Goal: Task Accomplishment & Management: Manage account settings

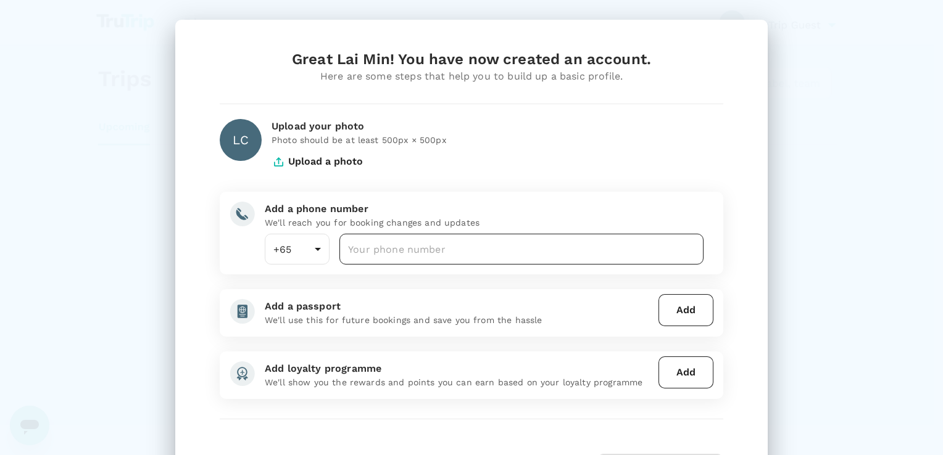
click at [548, 257] on input "number" at bounding box center [521, 249] width 364 height 31
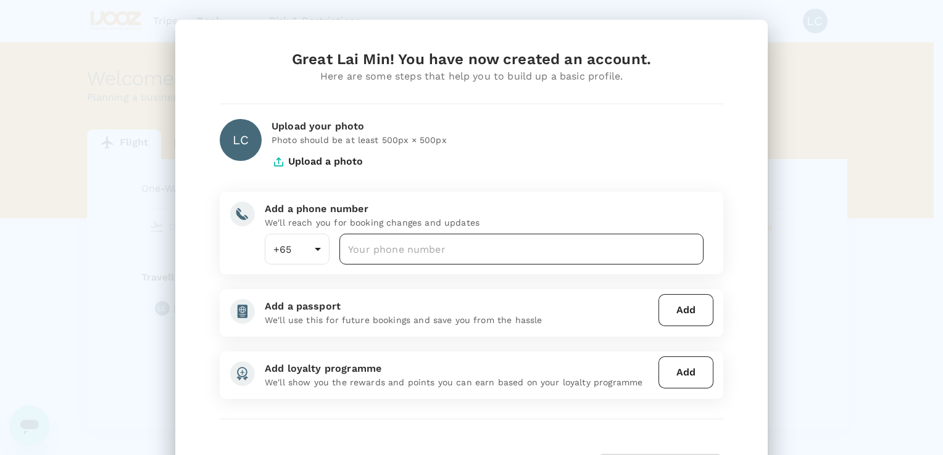
click at [478, 254] on input "number" at bounding box center [521, 249] width 364 height 31
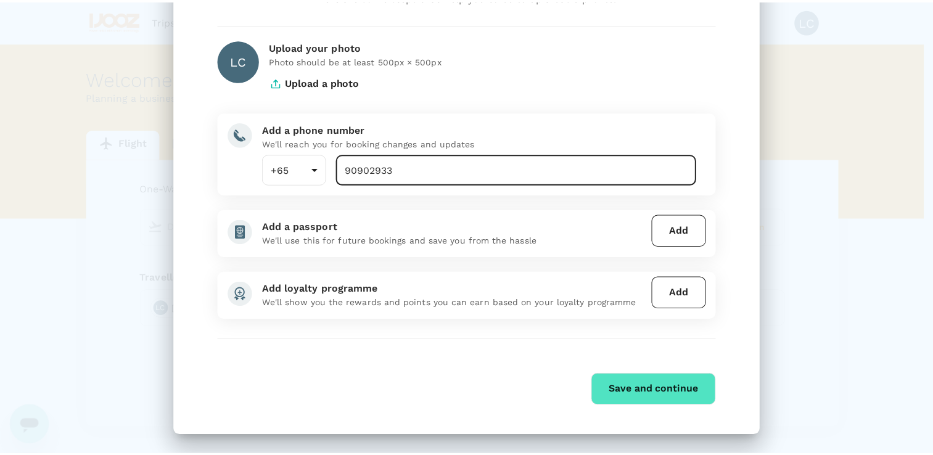
scroll to position [80, 0]
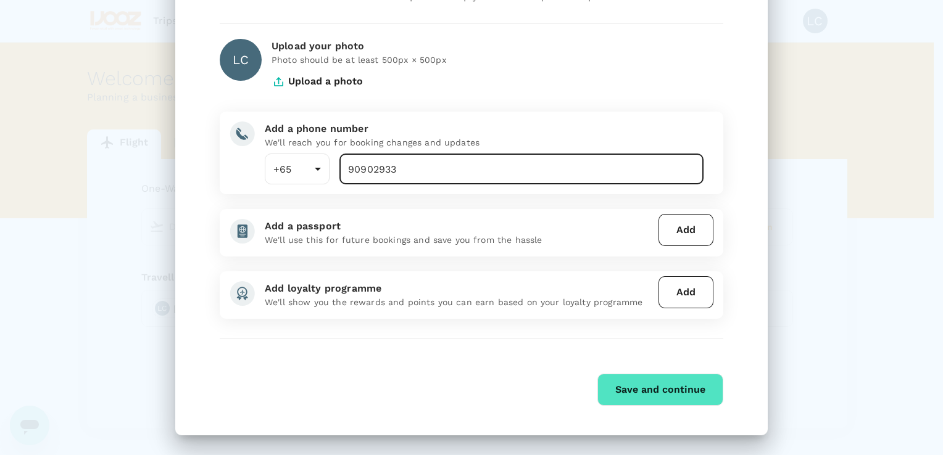
type input "90902933"
click at [641, 397] on button "Save and continue" at bounding box center [660, 390] width 126 height 32
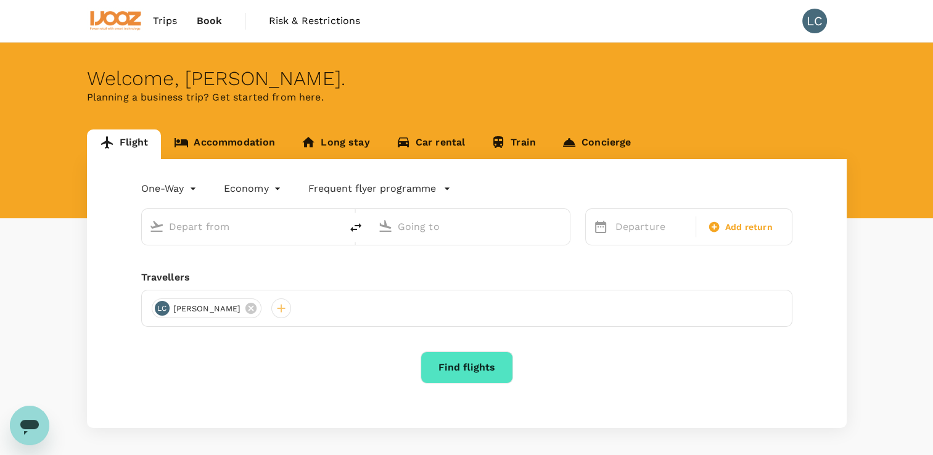
click at [408, 172] on div "One-Way oneway Economy economy Frequent flyer programme Departure Add return Tr…" at bounding box center [467, 293] width 760 height 269
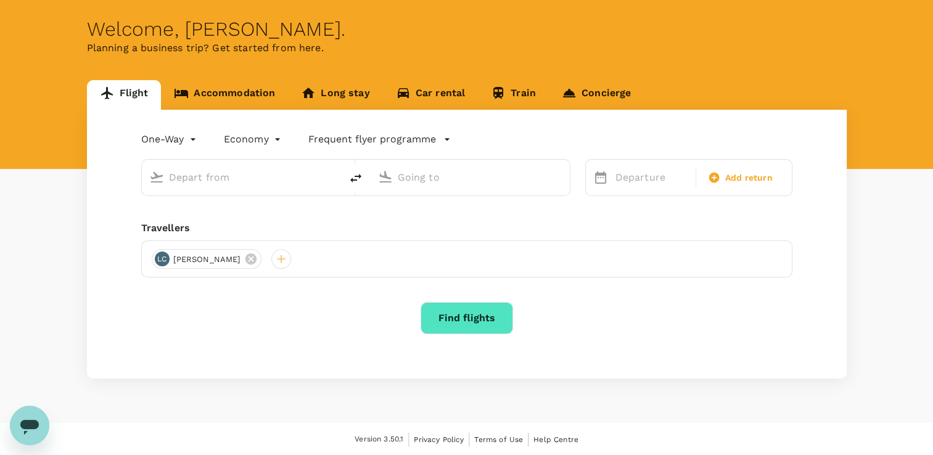
scroll to position [0, 0]
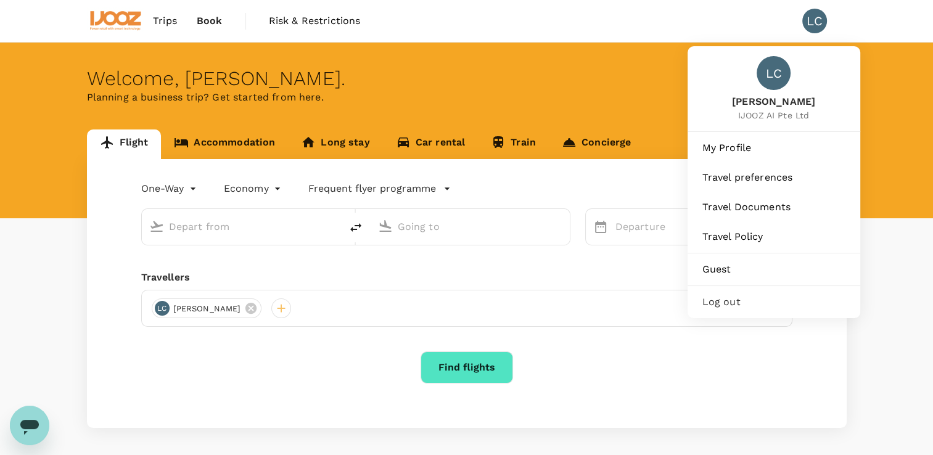
click at [814, 19] on div "LC" at bounding box center [815, 21] width 25 height 25
click at [765, 145] on span "My Profile" at bounding box center [774, 148] width 143 height 15
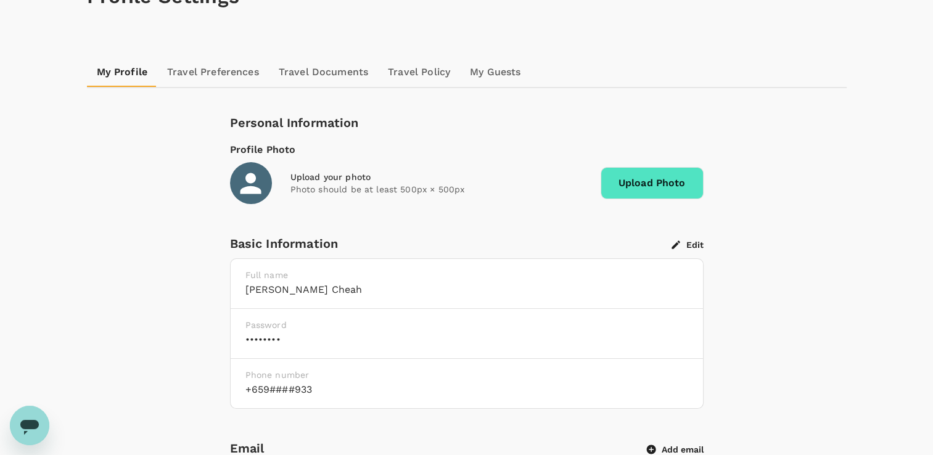
scroll to position [185, 0]
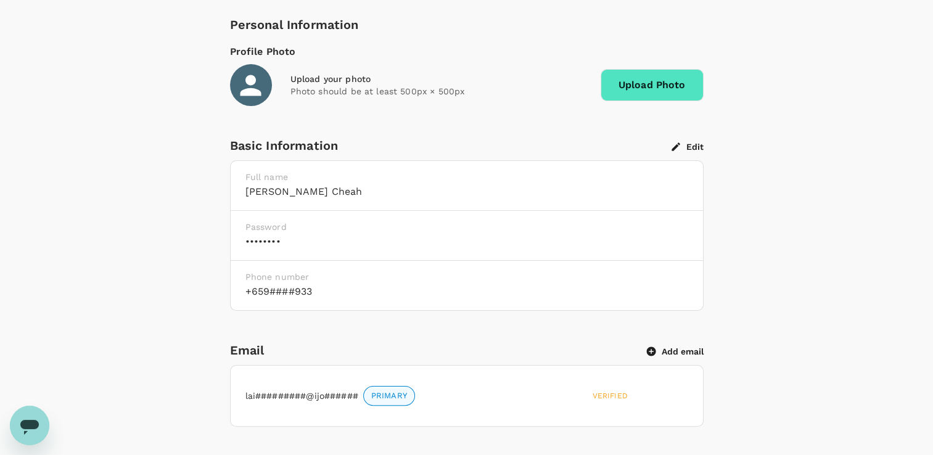
click at [283, 242] on h6 "••••••••" at bounding box center [467, 241] width 443 height 17
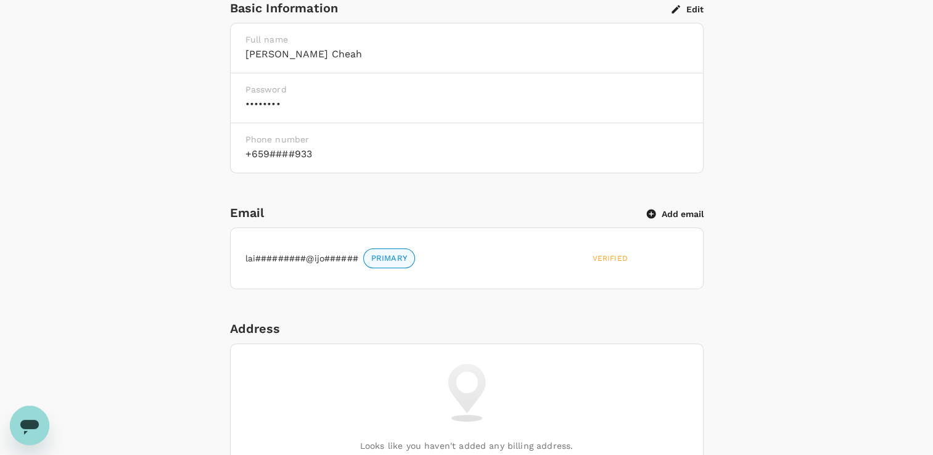
scroll to position [247, 0]
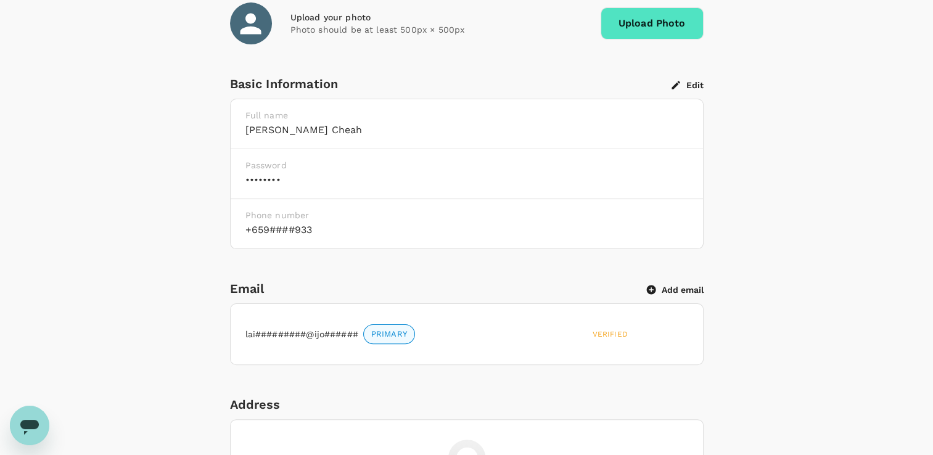
click at [328, 225] on h6 "+659####933" at bounding box center [467, 229] width 443 height 17
click at [695, 82] on button "Edit" at bounding box center [688, 85] width 32 height 11
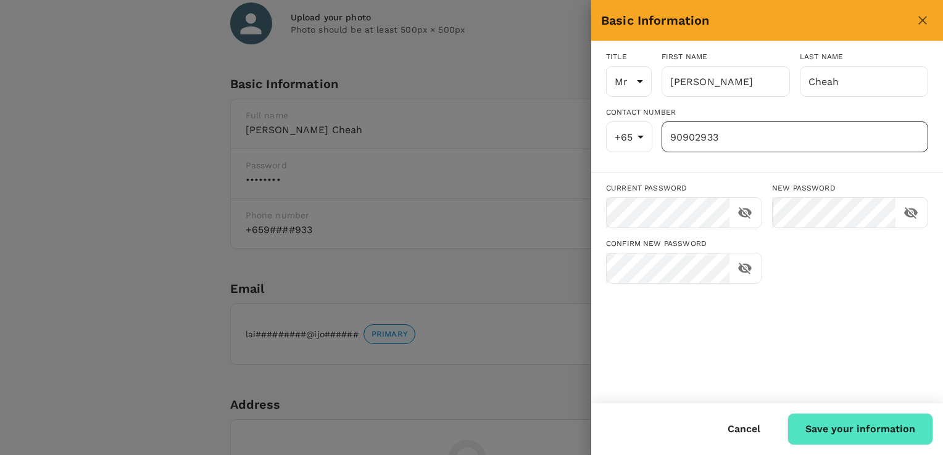
click at [735, 140] on input "90902933" at bounding box center [794, 137] width 267 height 31
click at [766, 305] on div "Title Mr Mr ​ First name [PERSON_NAME] ​ Last name Cheah ​ Contact Number +65 6…" at bounding box center [767, 222] width 352 height 362
click at [829, 426] on button "Save your information" at bounding box center [860, 429] width 146 height 32
type input "90902933"
click at [919, 23] on icon "close" at bounding box center [922, 20] width 9 height 9
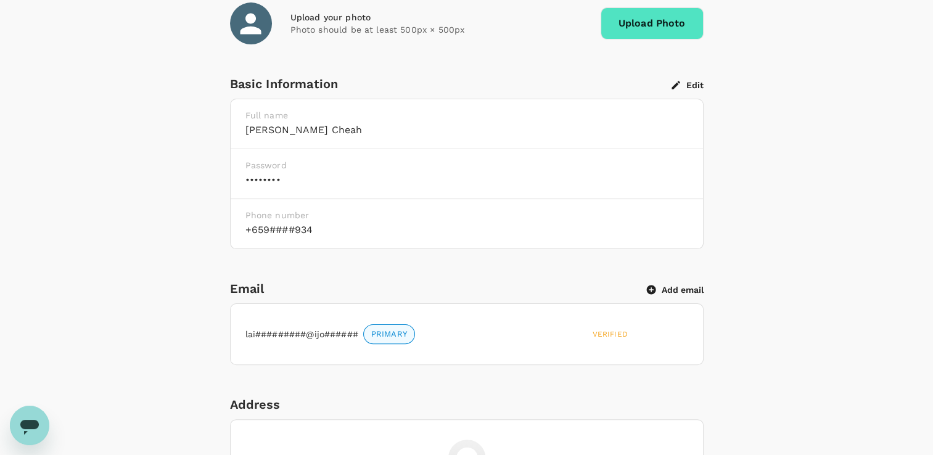
scroll to position [0, 0]
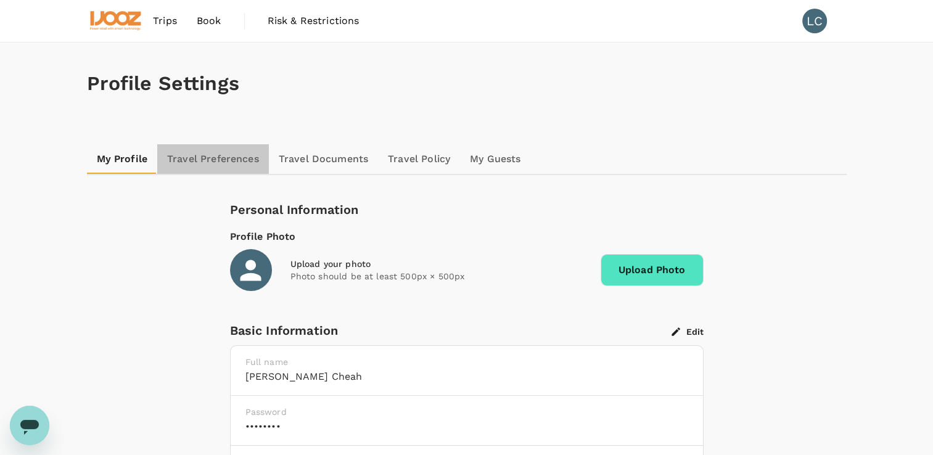
click at [204, 160] on link "Travel Preferences" at bounding box center [213, 159] width 112 height 30
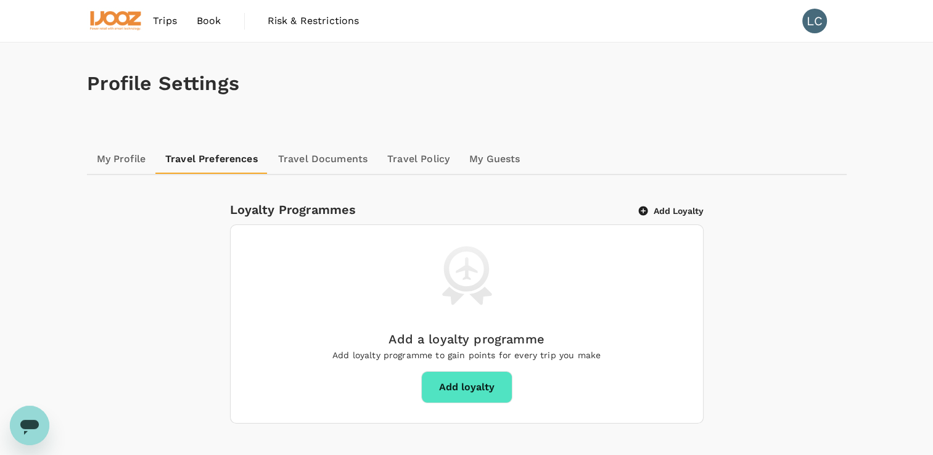
click at [104, 70] on div "Profile Settings" at bounding box center [467, 84] width 760 height 82
click at [173, 21] on span "Trips" at bounding box center [165, 21] width 24 height 15
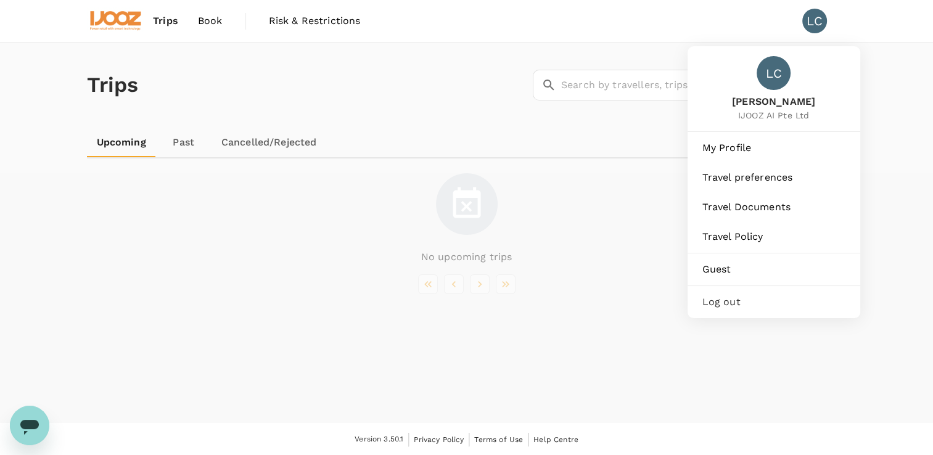
click at [816, 20] on div "LC" at bounding box center [815, 21] width 25 height 25
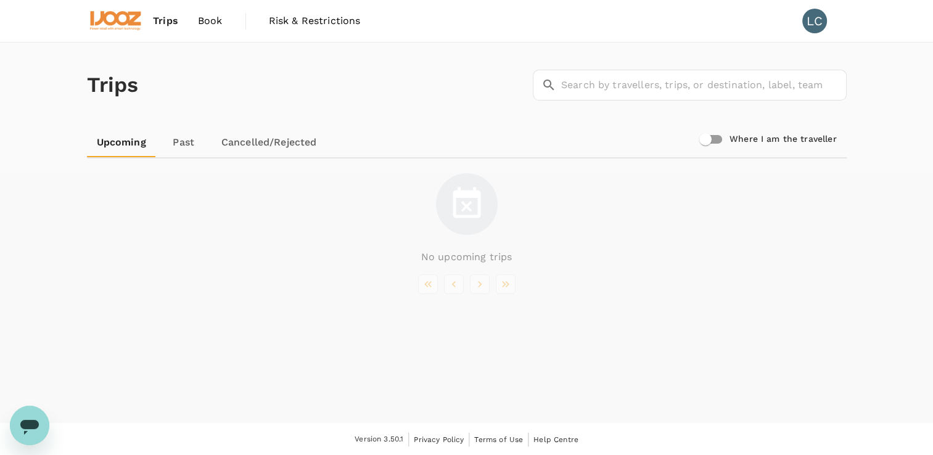
click at [812, 27] on div "LC" at bounding box center [815, 21] width 25 height 25
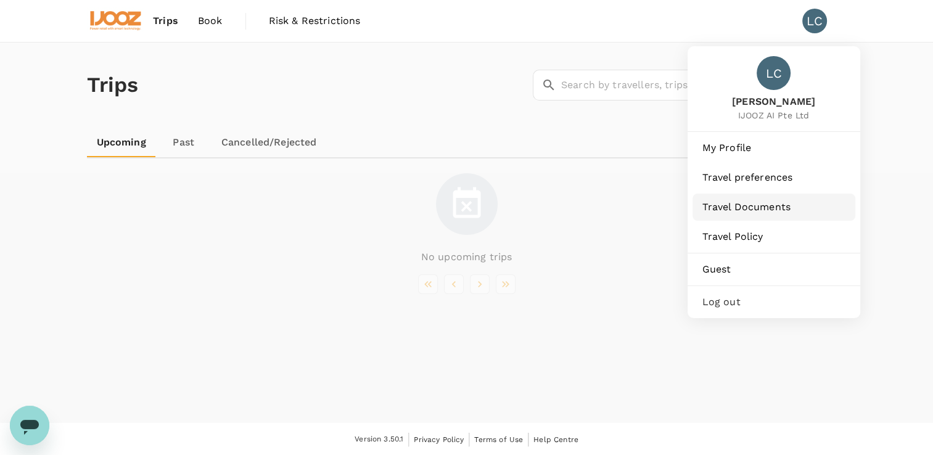
click at [758, 203] on span "Travel Documents" at bounding box center [774, 207] width 143 height 15
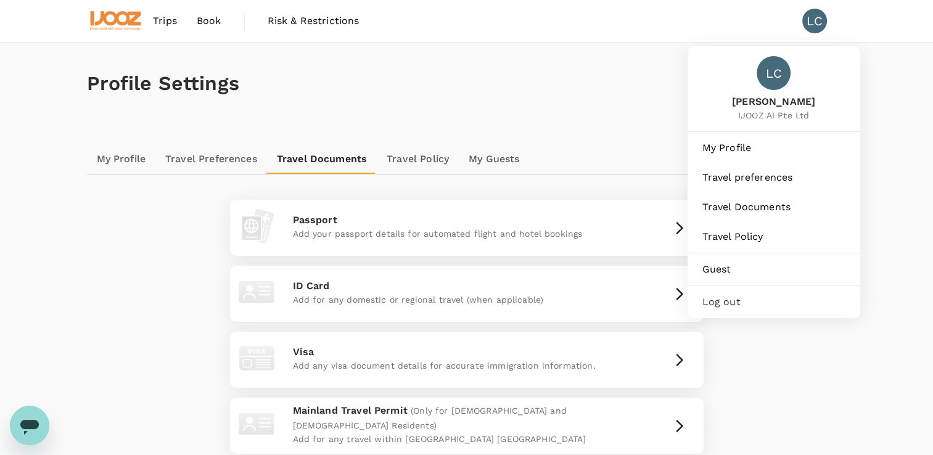
click at [817, 29] on div "LC" at bounding box center [815, 21] width 25 height 25
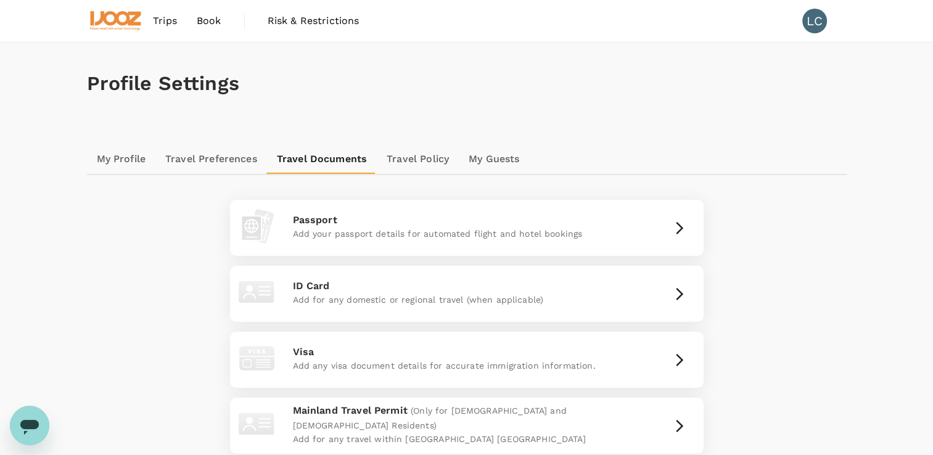
click at [817, 27] on div "LC" at bounding box center [815, 21] width 25 height 25
click at [571, 98] on div "Profile Settings" at bounding box center [467, 84] width 760 height 82
